Goal: Check status: Check status

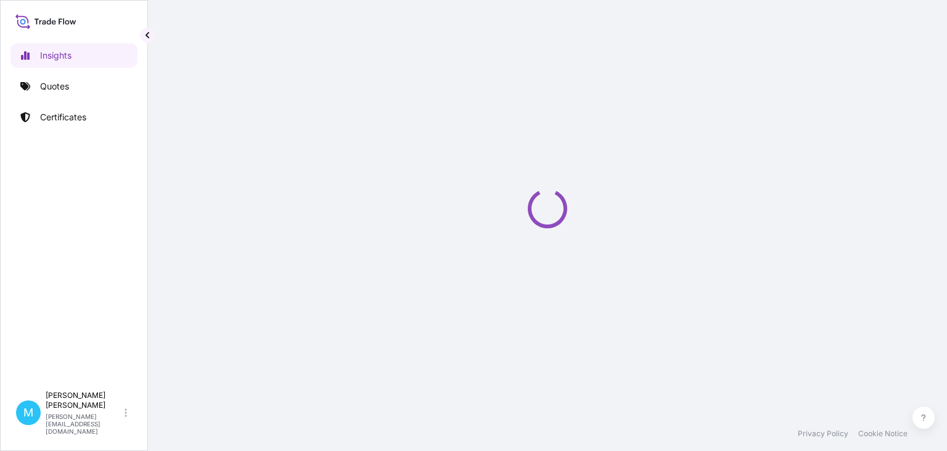
select select "2025"
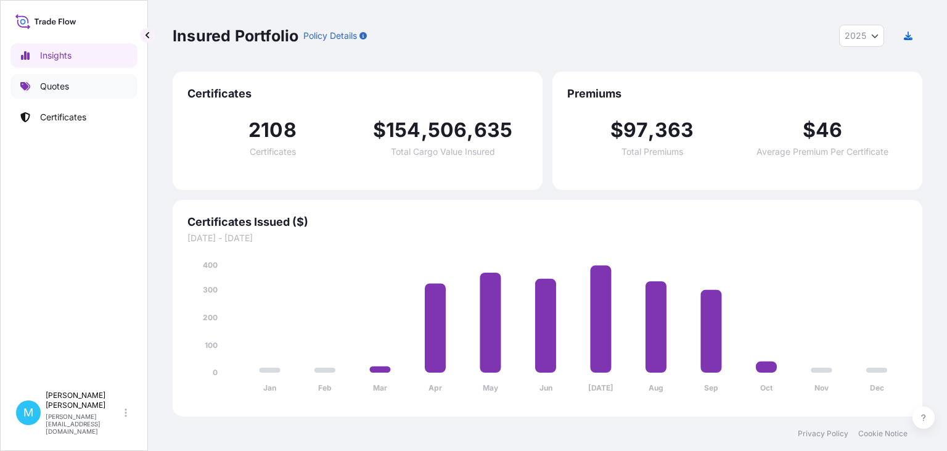
click at [31, 85] on link "Quotes" at bounding box center [73, 86] width 127 height 25
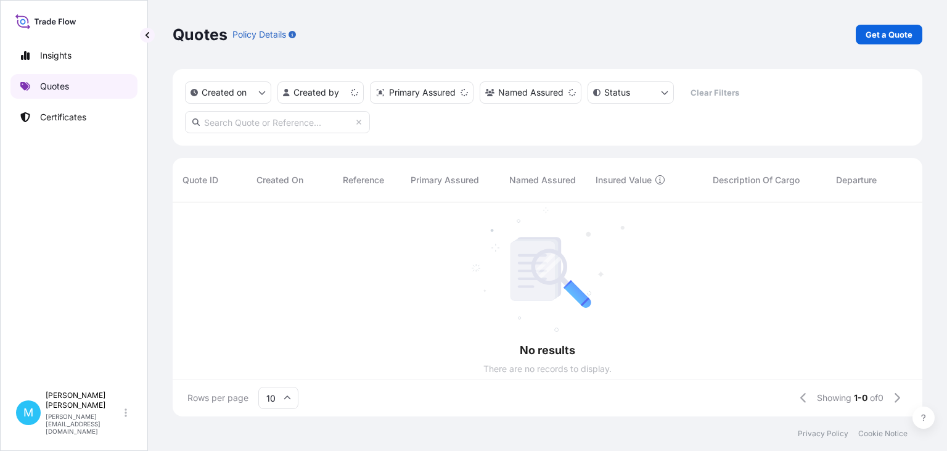
scroll to position [221, 750]
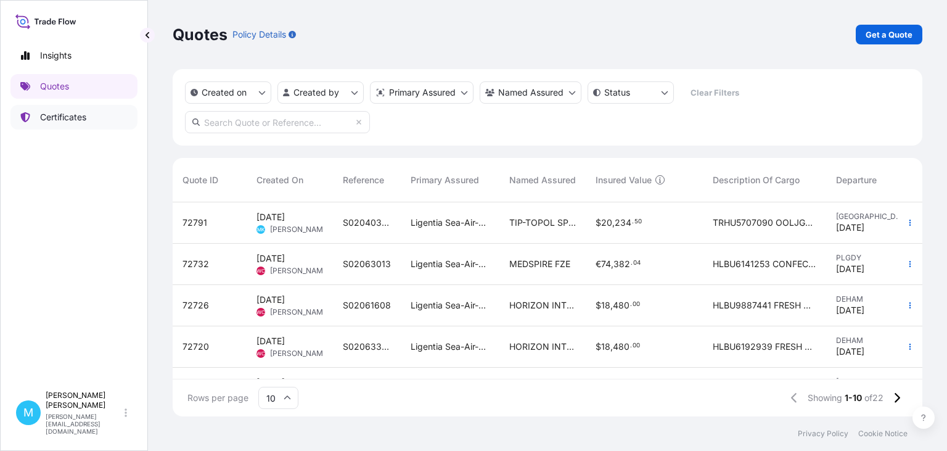
click at [62, 107] on link "Certificates" at bounding box center [73, 117] width 127 height 25
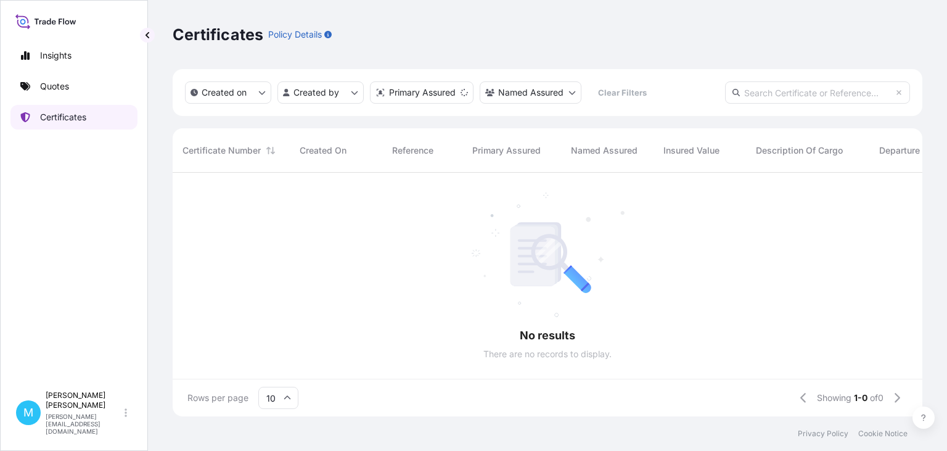
scroll to position [250, 750]
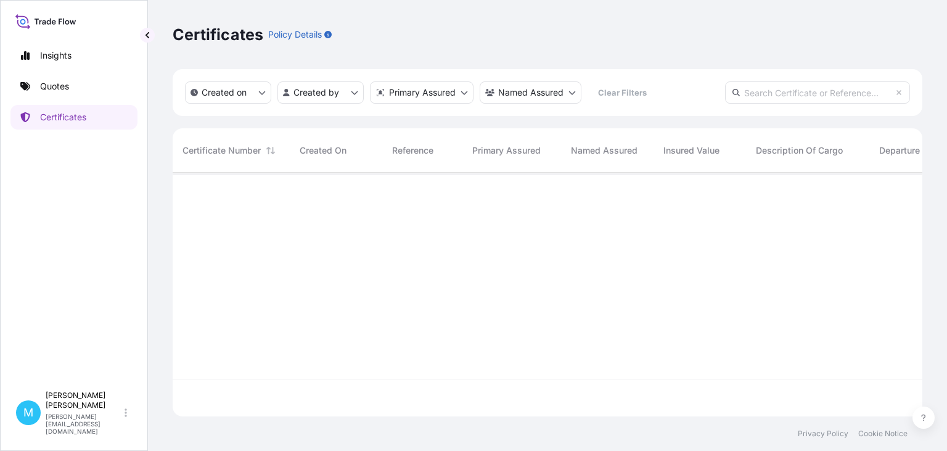
click at [754, 92] on input "text" at bounding box center [817, 92] width 185 height 22
paste input "[PHONE_NUMBER]"
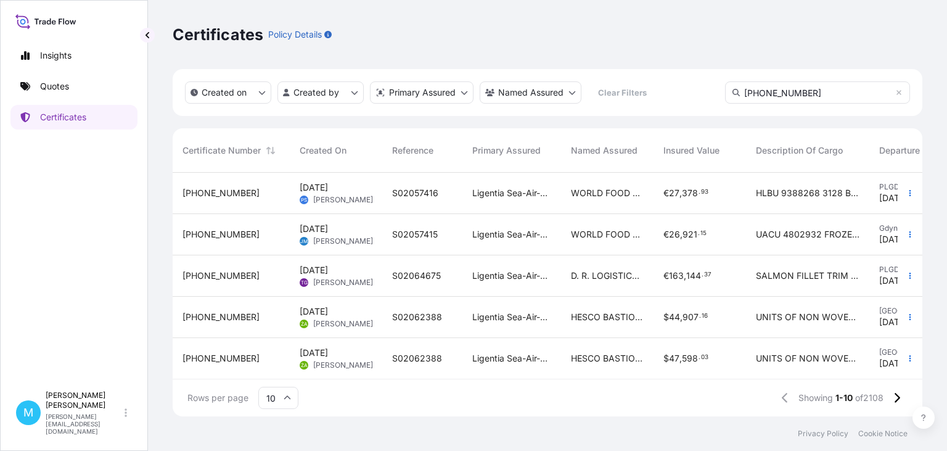
click at [818, 100] on input "[PHONE_NUMBER]" at bounding box center [817, 92] width 185 height 22
type input "[PHONE_NUMBER]"
click at [74, 84] on link "Quotes" at bounding box center [73, 86] width 127 height 25
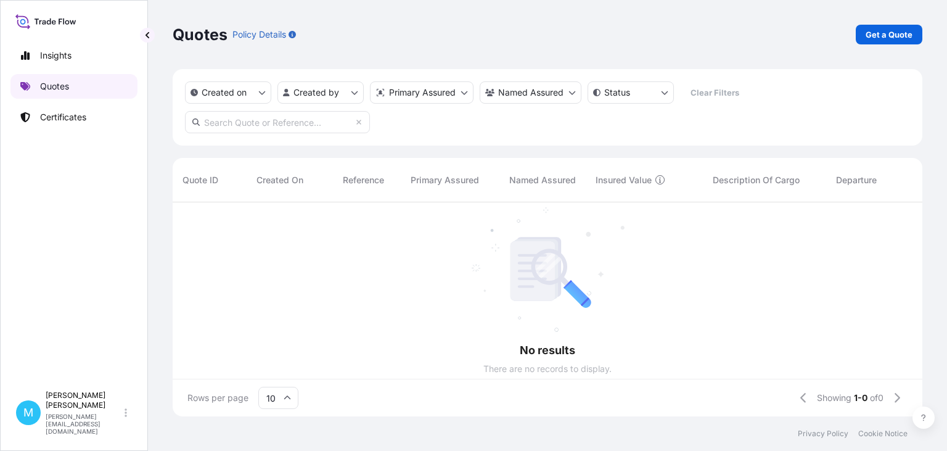
scroll to position [221, 750]
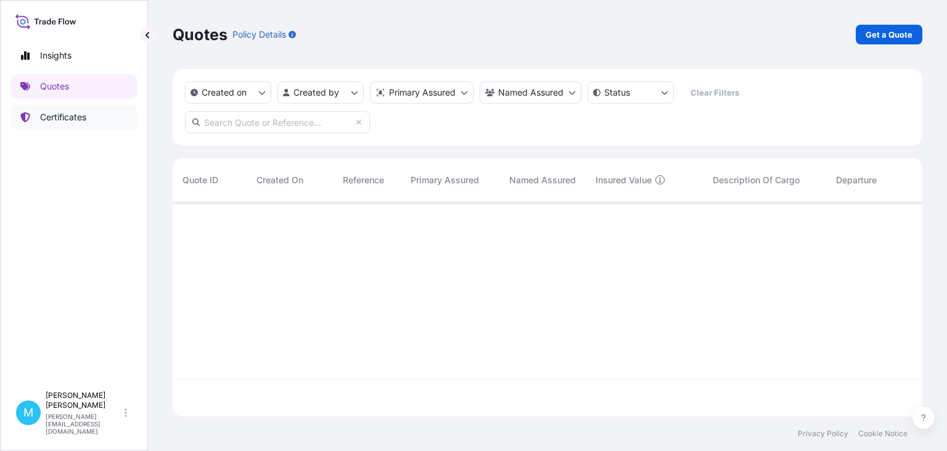
click at [68, 115] on p "Certificates" at bounding box center [63, 117] width 46 height 12
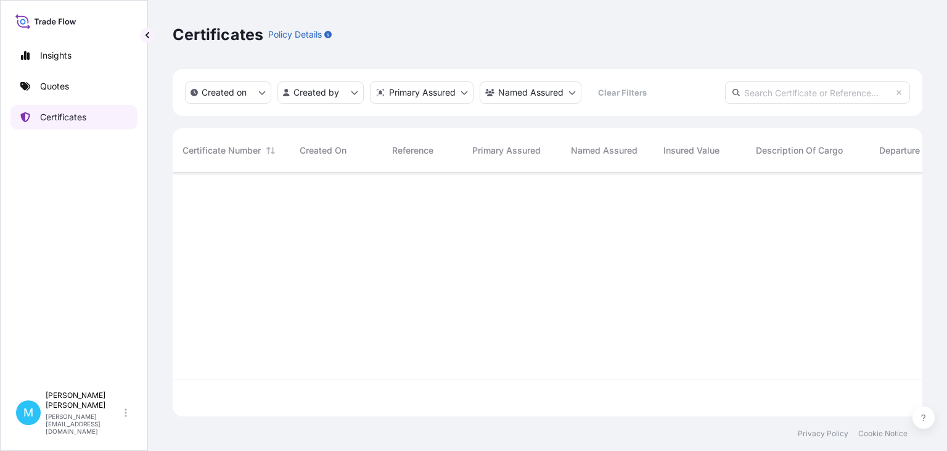
scroll to position [250, 750]
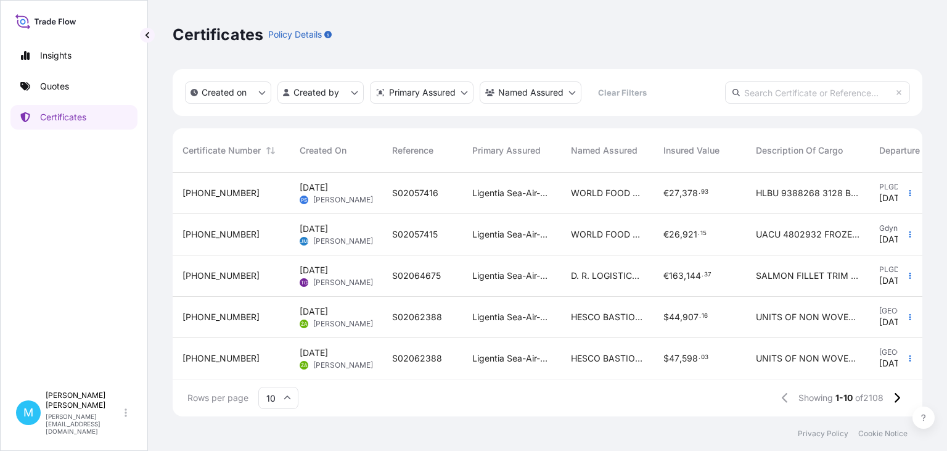
click at [759, 97] on input "text" at bounding box center [817, 92] width 185 height 22
paste input "[PHONE_NUMBER]"
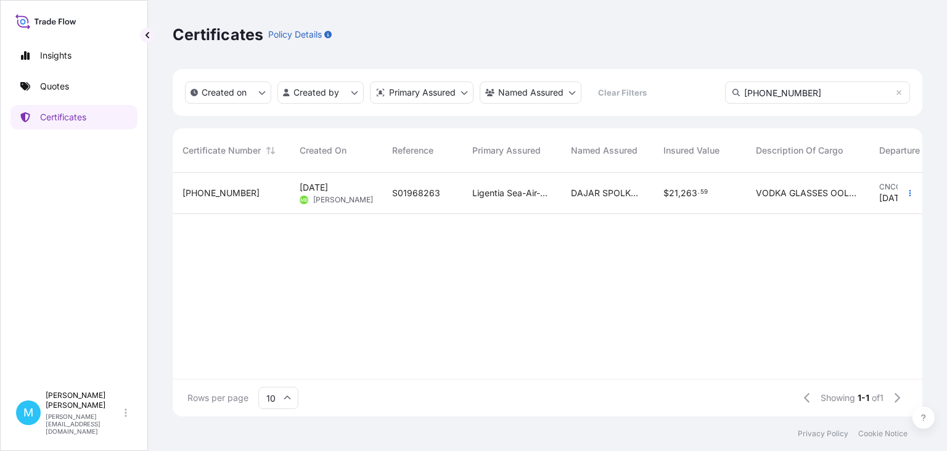
type input "[PHONE_NUMBER]"
click at [432, 192] on span "S01968263" at bounding box center [416, 193] width 48 height 12
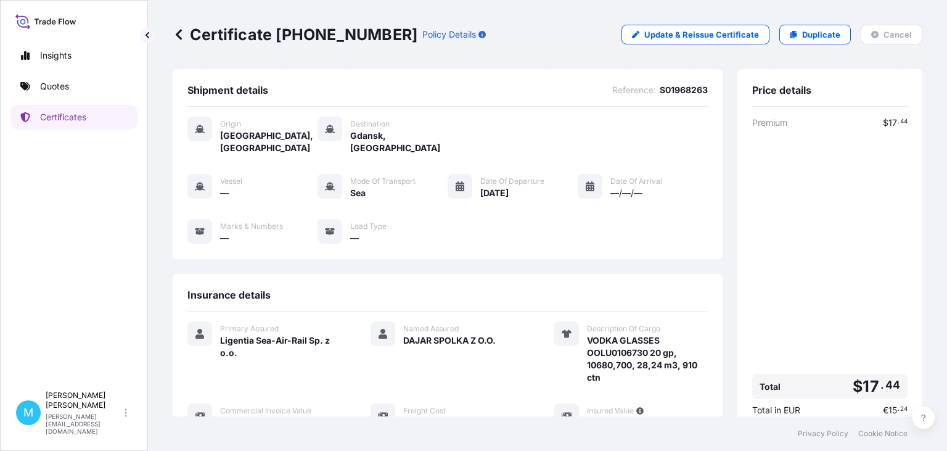
click at [177, 36] on icon at bounding box center [179, 34] width 12 height 12
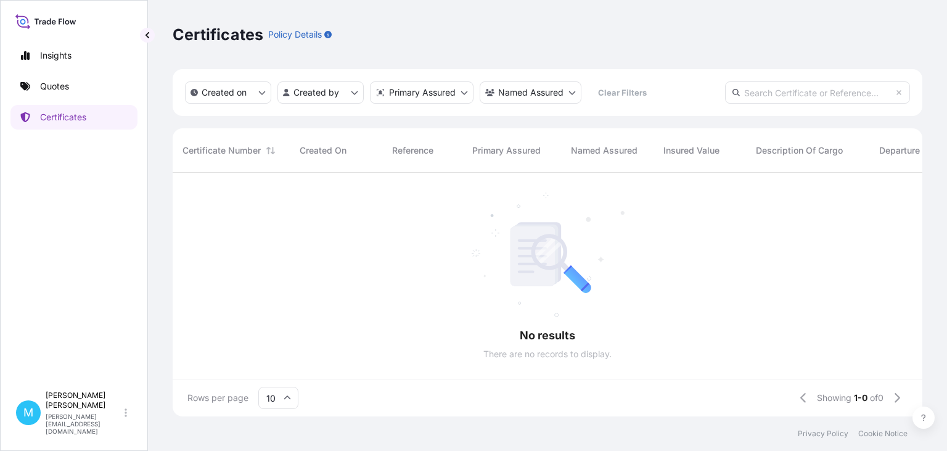
scroll to position [250, 750]
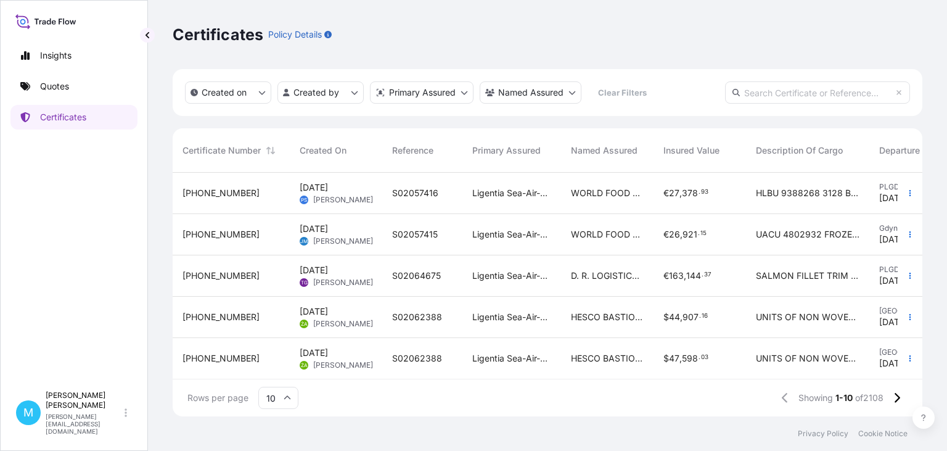
click at [734, 94] on icon at bounding box center [736, 92] width 7 height 7
click at [776, 91] on input "text" at bounding box center [817, 92] width 185 height 22
click at [760, 88] on input "text" at bounding box center [817, 92] width 185 height 22
paste input "[PHONE_NUMBER]"
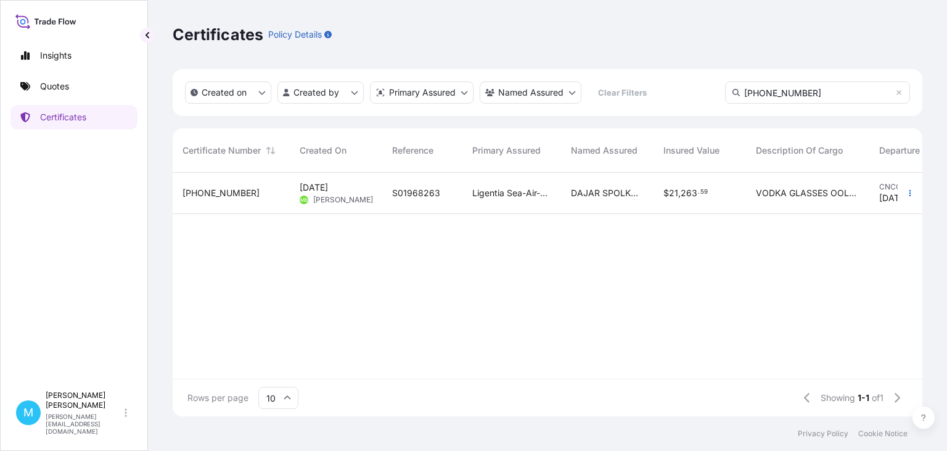
type input "[PHONE_NUMBER]"
